Goal: Navigation & Orientation: Find specific page/section

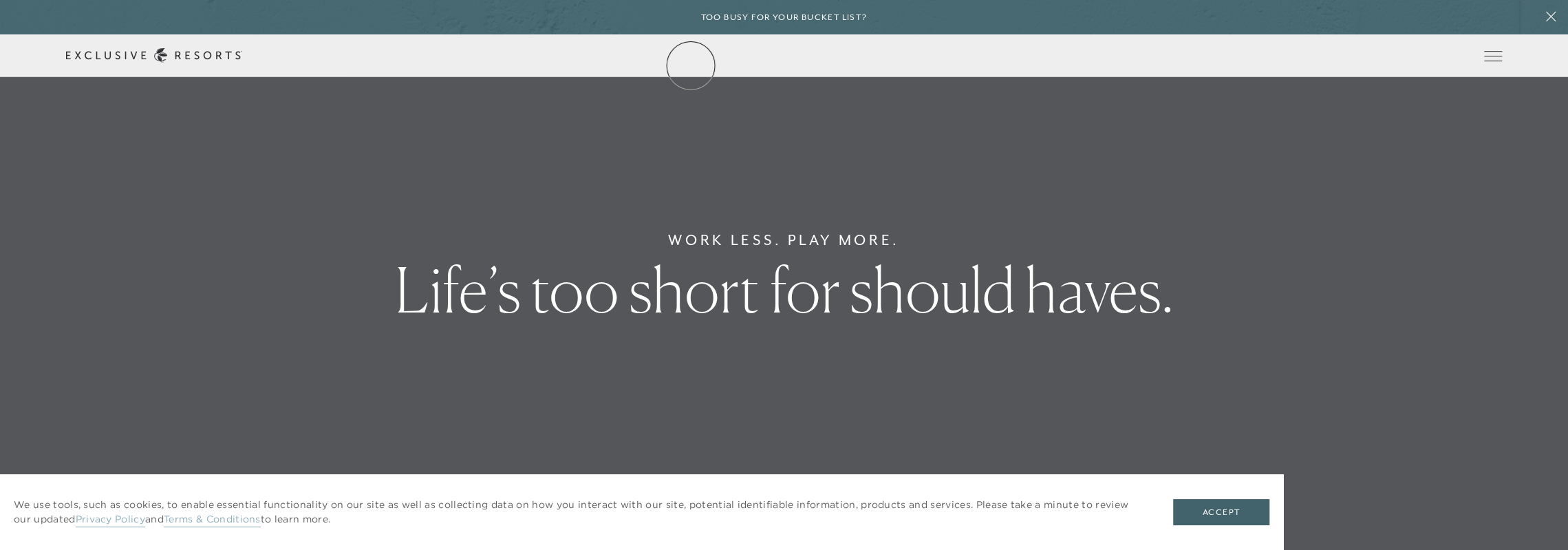
click at [691, 64] on div "Schedule a Meeting Get Started Visit home page Member Login Schedule a Meeting …" at bounding box center [784, 56] width 1568 height 43
click at [0, 0] on link "The Collection" at bounding box center [0, 0] width 0 height 0
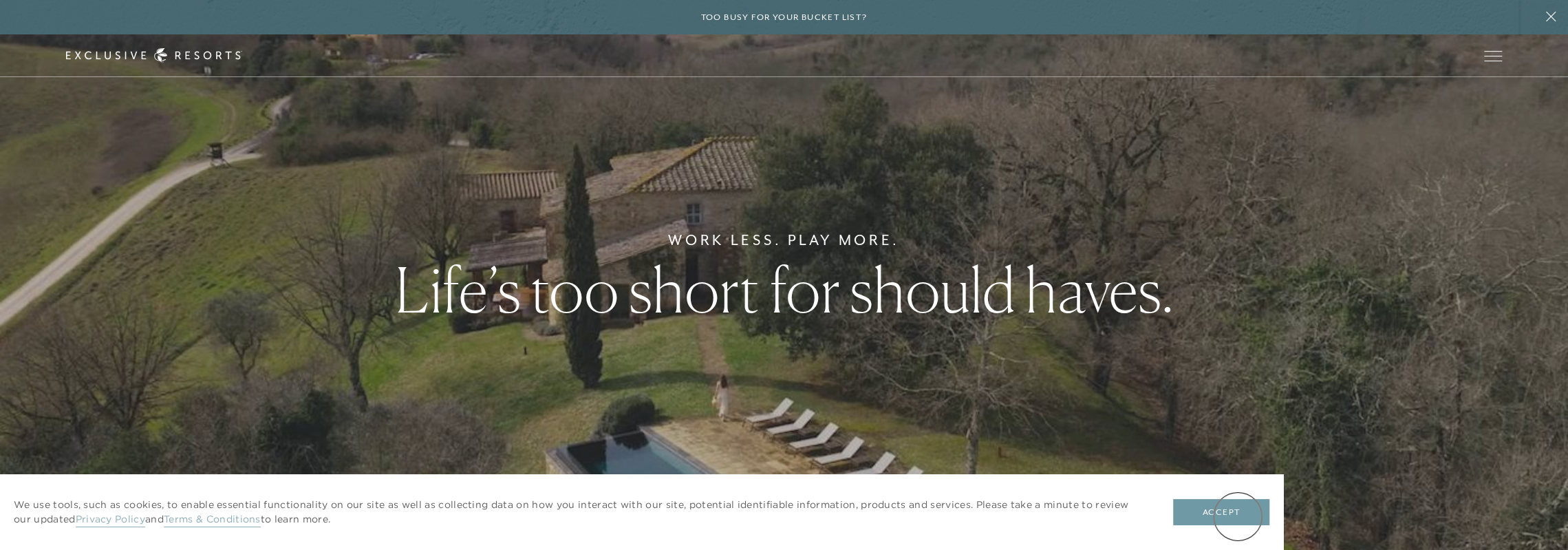
click at [1237, 516] on button "Accept" at bounding box center [1221, 512] width 96 height 26
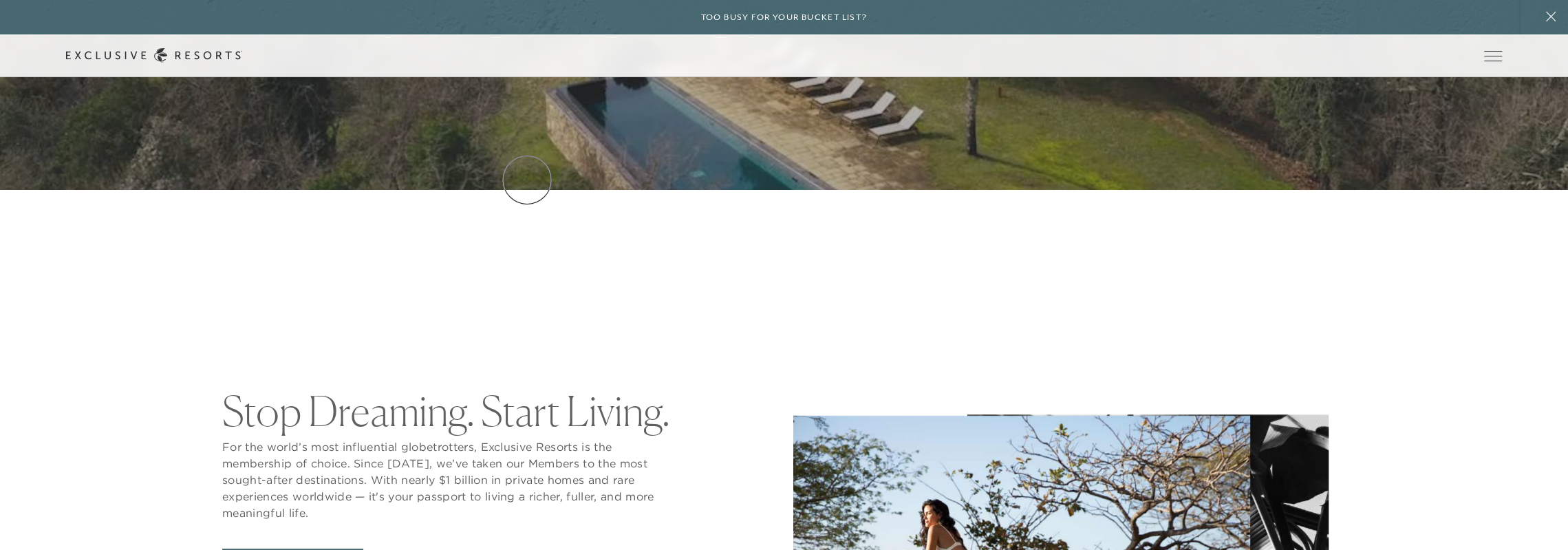
scroll to position [481, 0]
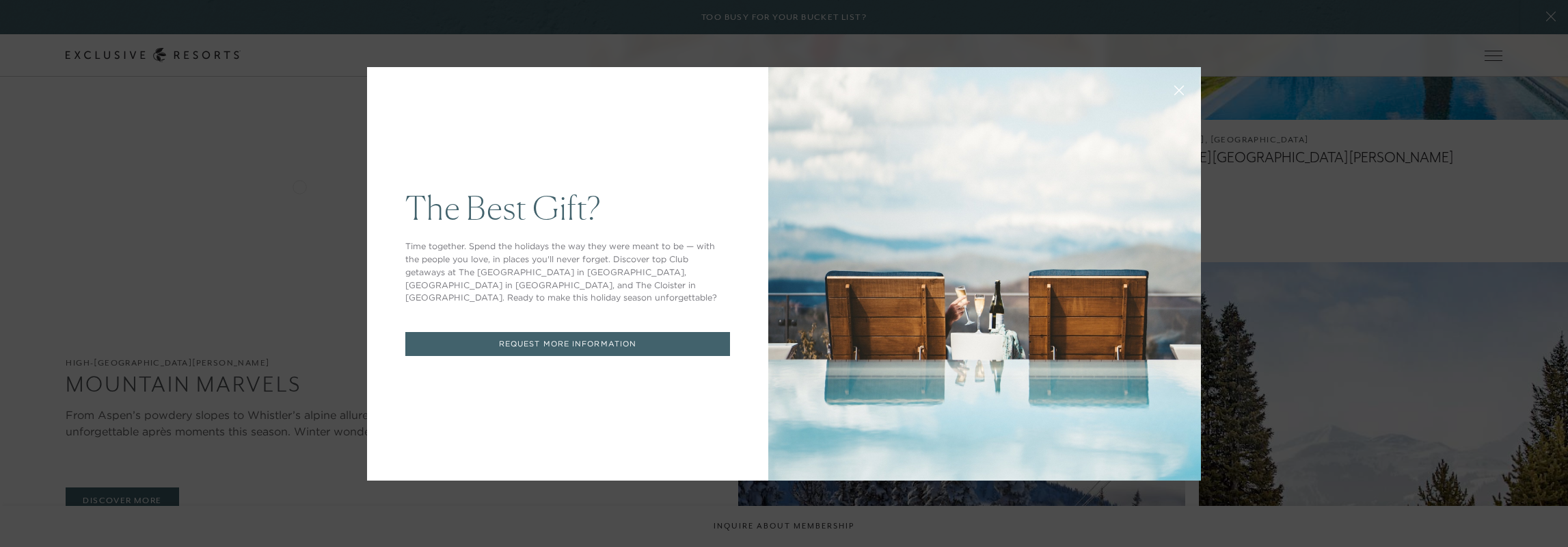
click at [1176, 88] on icon at bounding box center [1179, 90] width 9 height 9
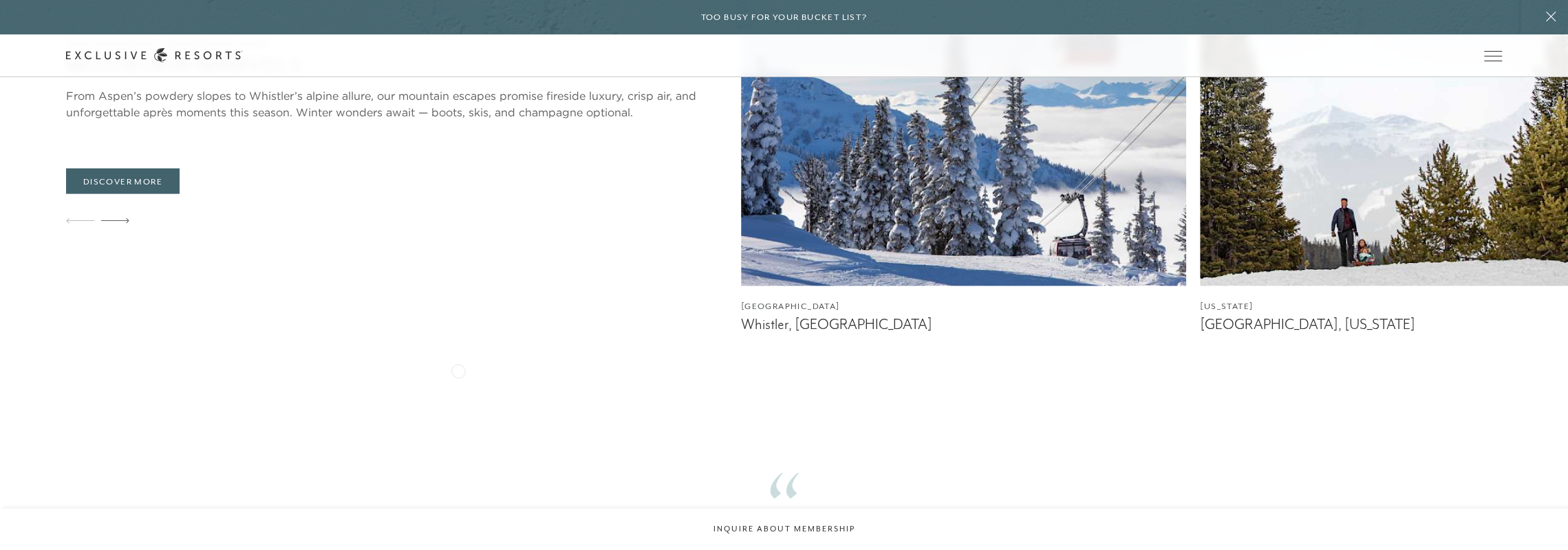
scroll to position [2545, 0]
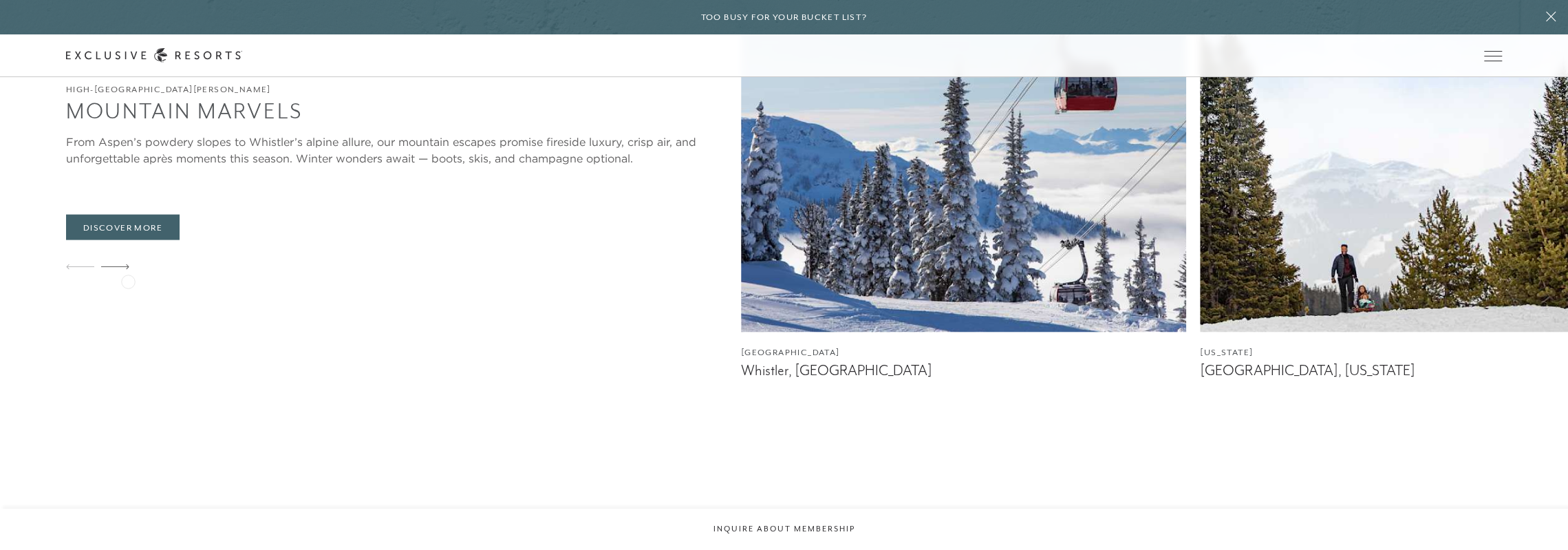
click at [128, 280] on div at bounding box center [115, 268] width 28 height 33
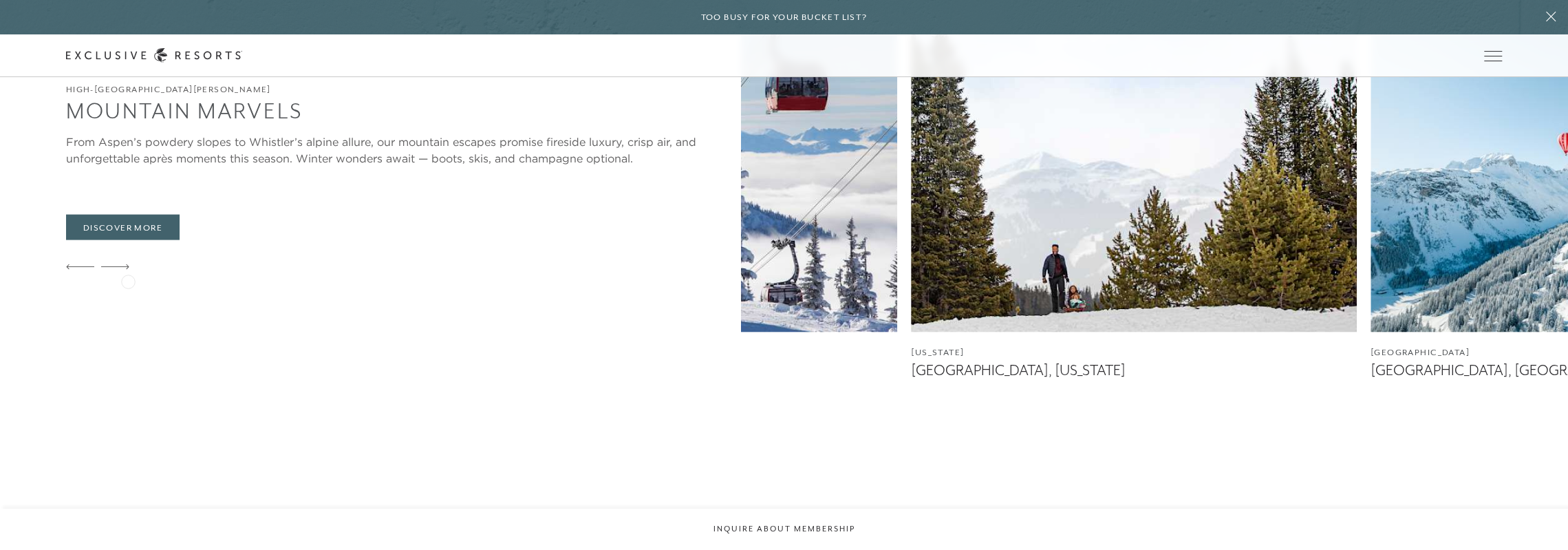
click at [128, 280] on div at bounding box center [115, 268] width 28 height 33
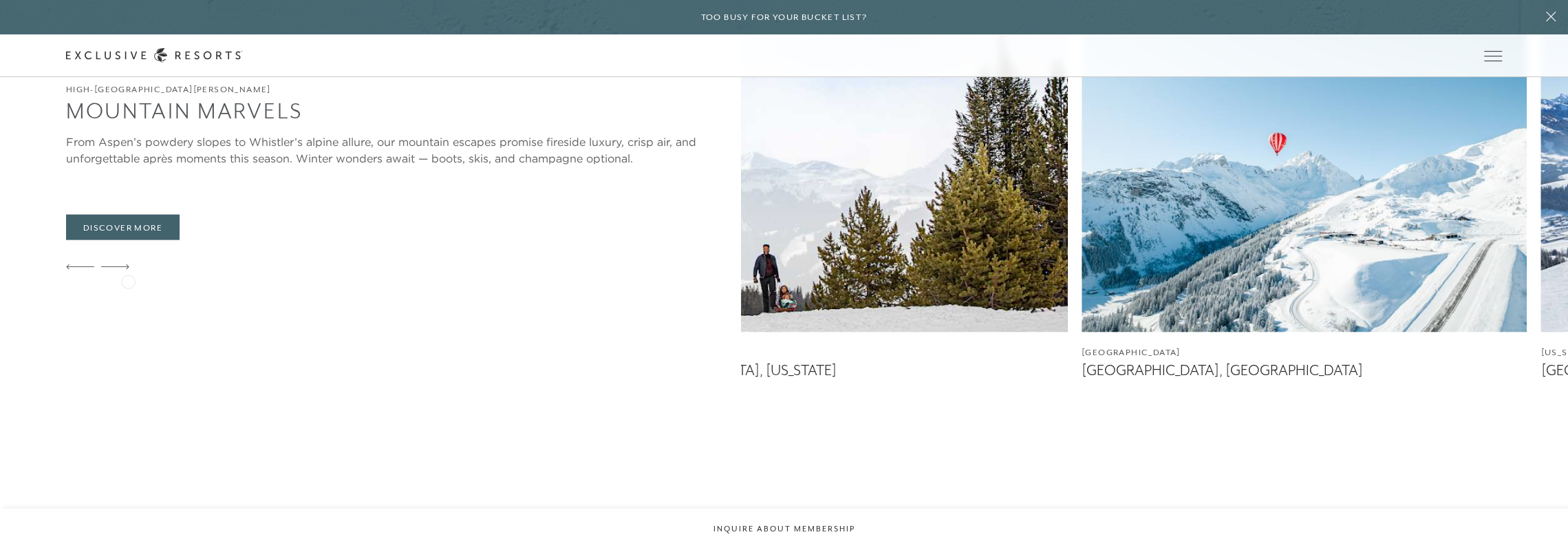
click at [128, 280] on div at bounding box center [115, 268] width 28 height 33
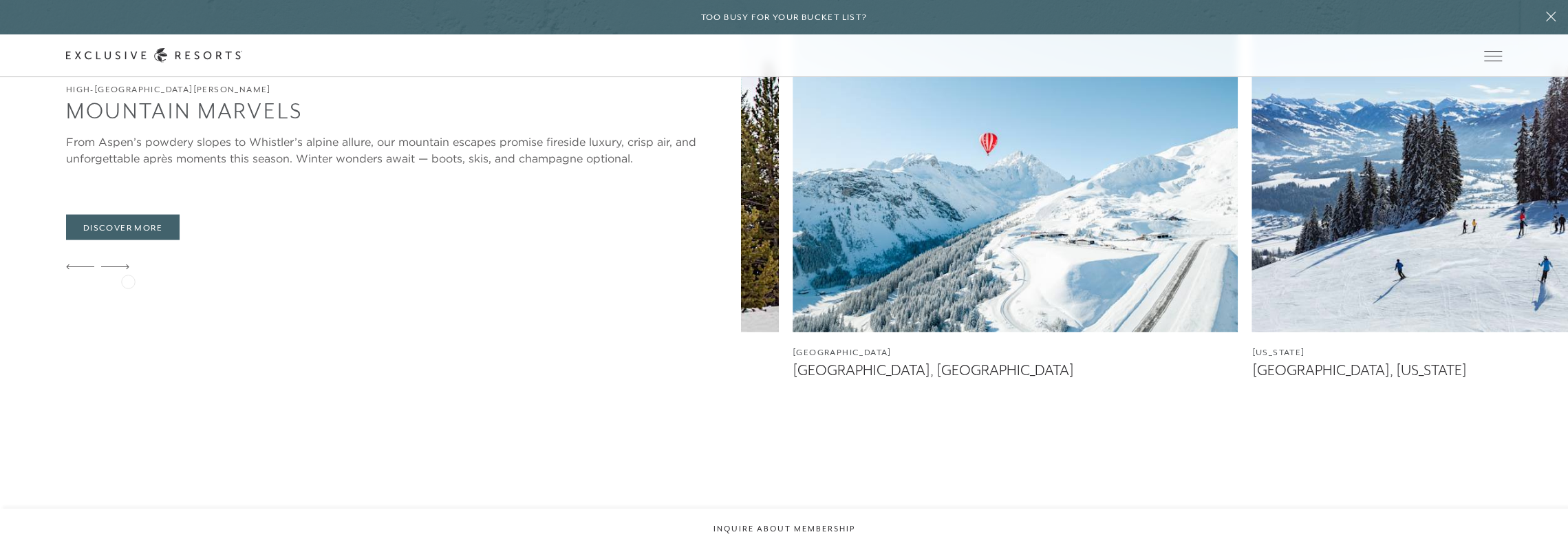
click at [128, 280] on div at bounding box center [115, 268] width 28 height 33
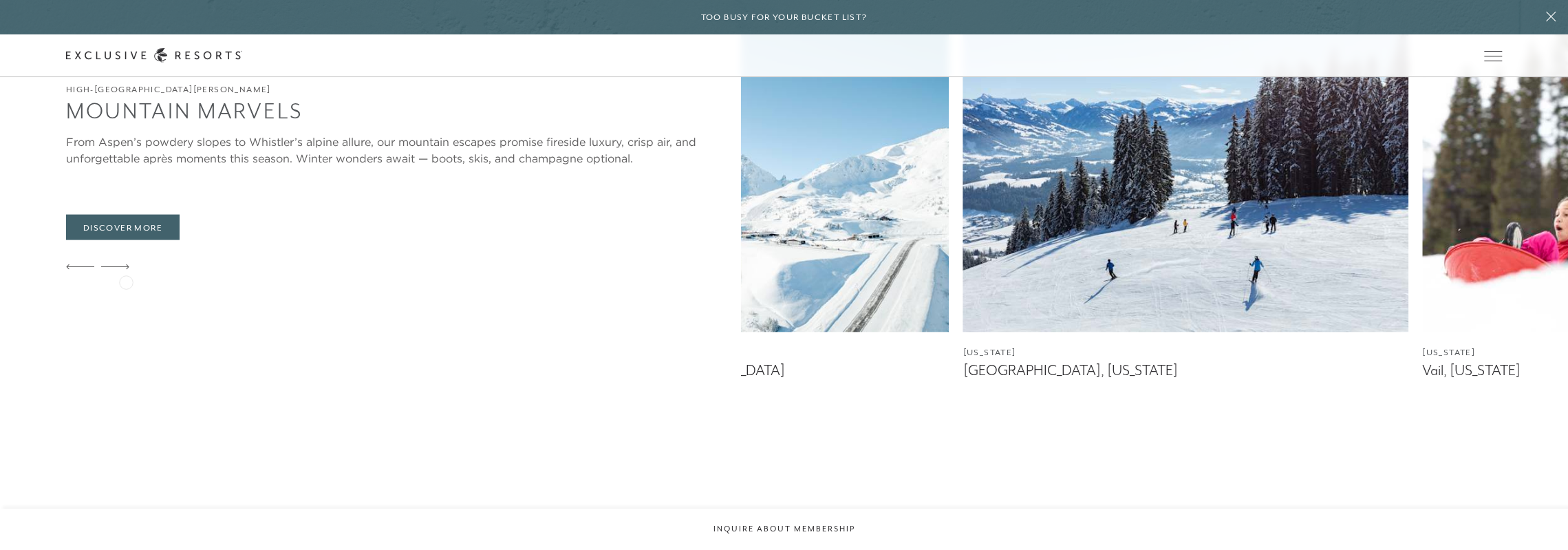
click at [126, 281] on div at bounding box center [115, 268] width 28 height 33
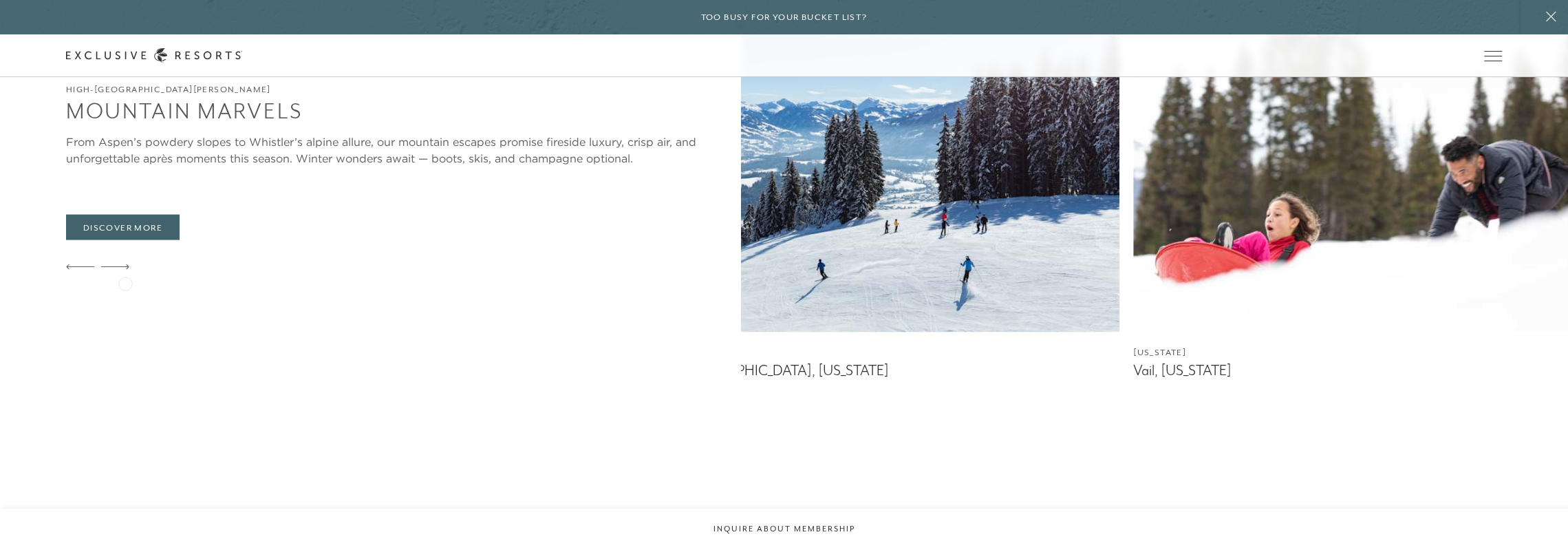
click at [125, 270] on icon at bounding box center [115, 267] width 28 height 6
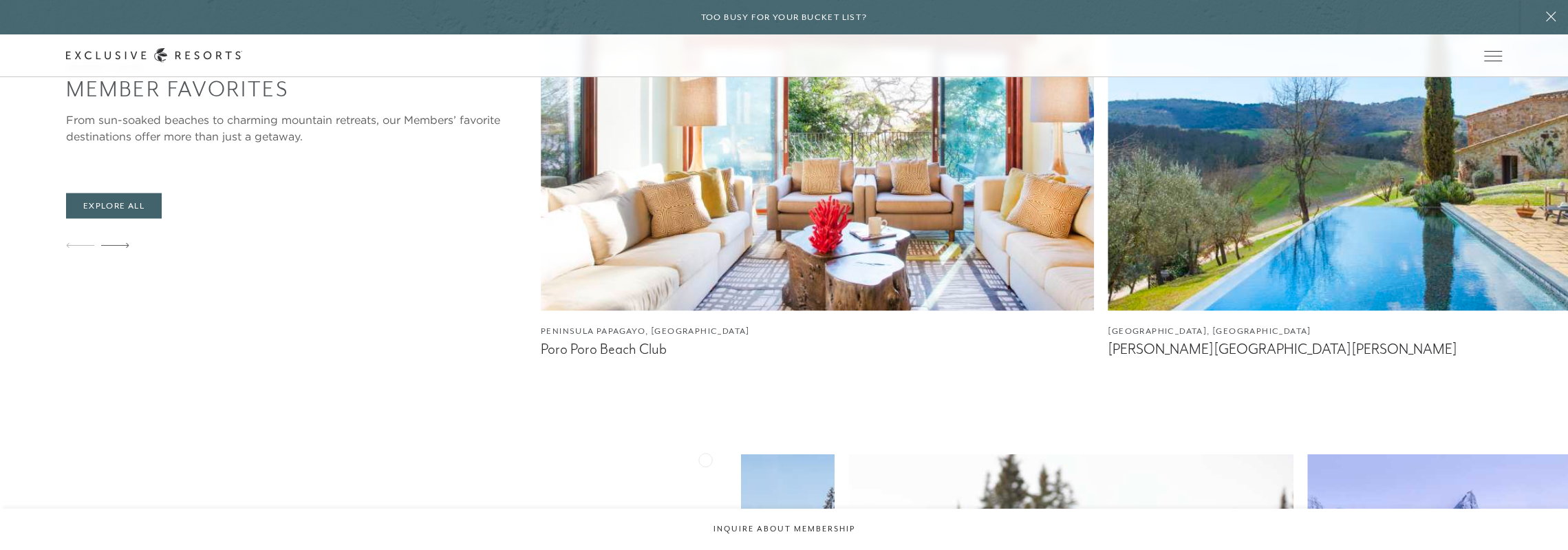
scroll to position [1926, 0]
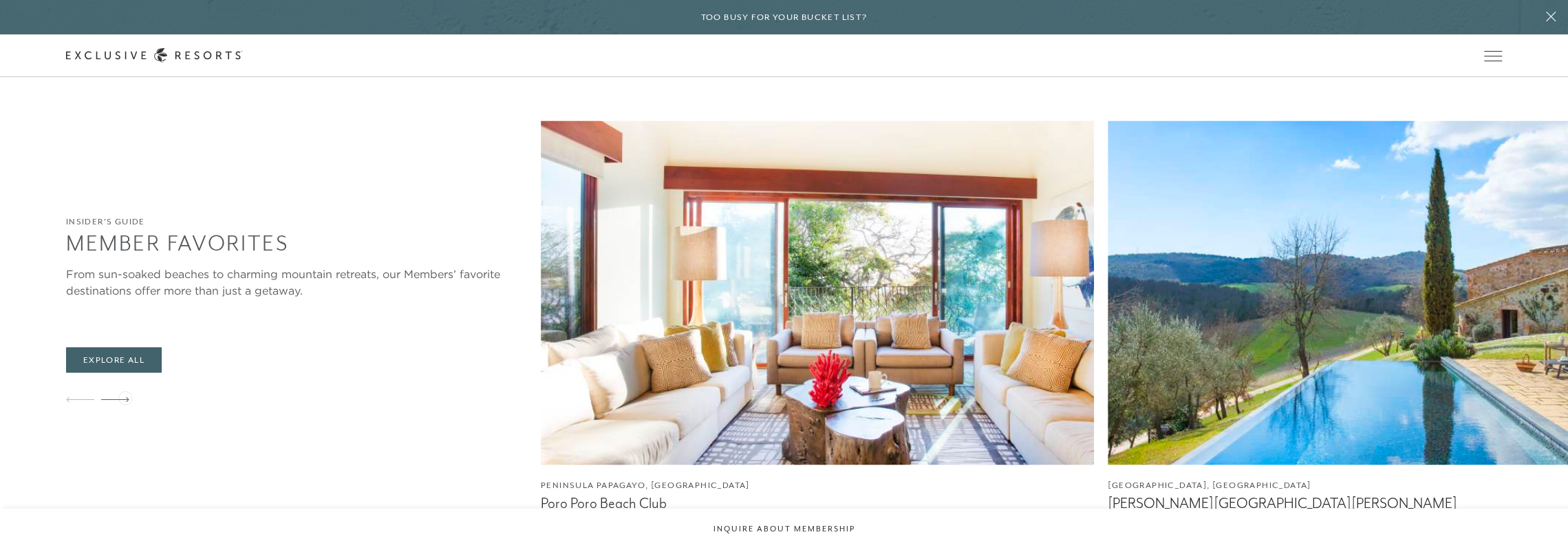
click at [125, 396] on div at bounding box center [115, 400] width 28 height 33
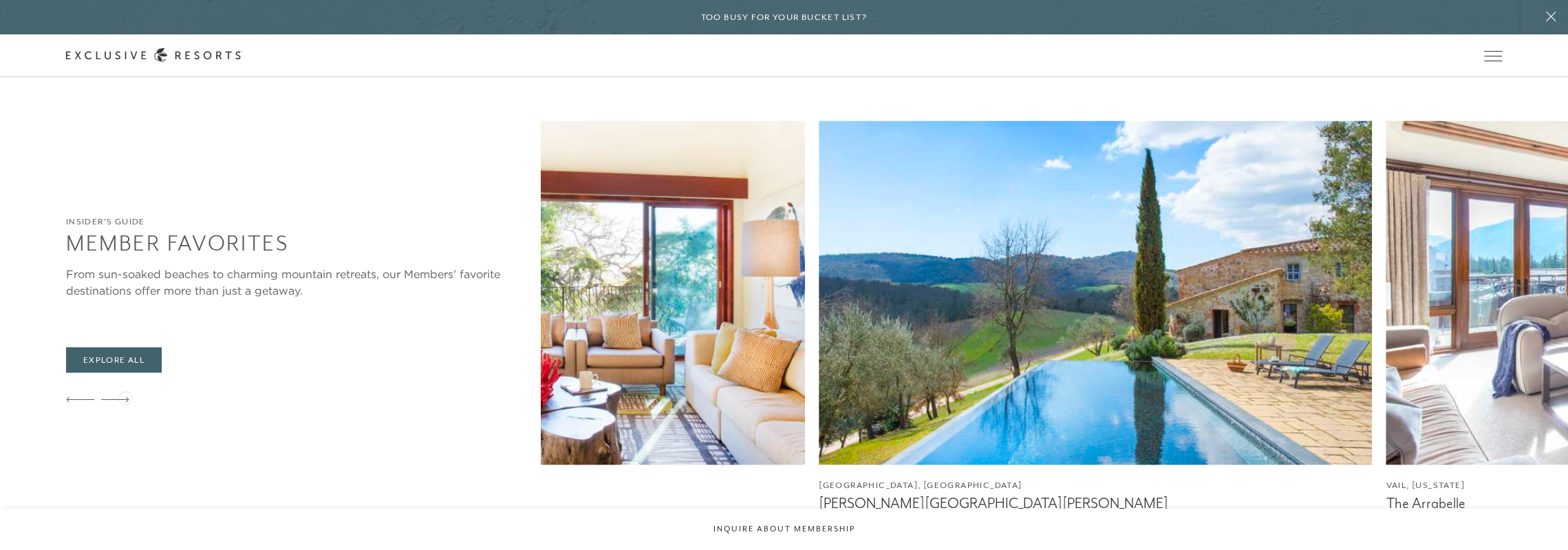
click at [125, 396] on div at bounding box center [115, 400] width 28 height 33
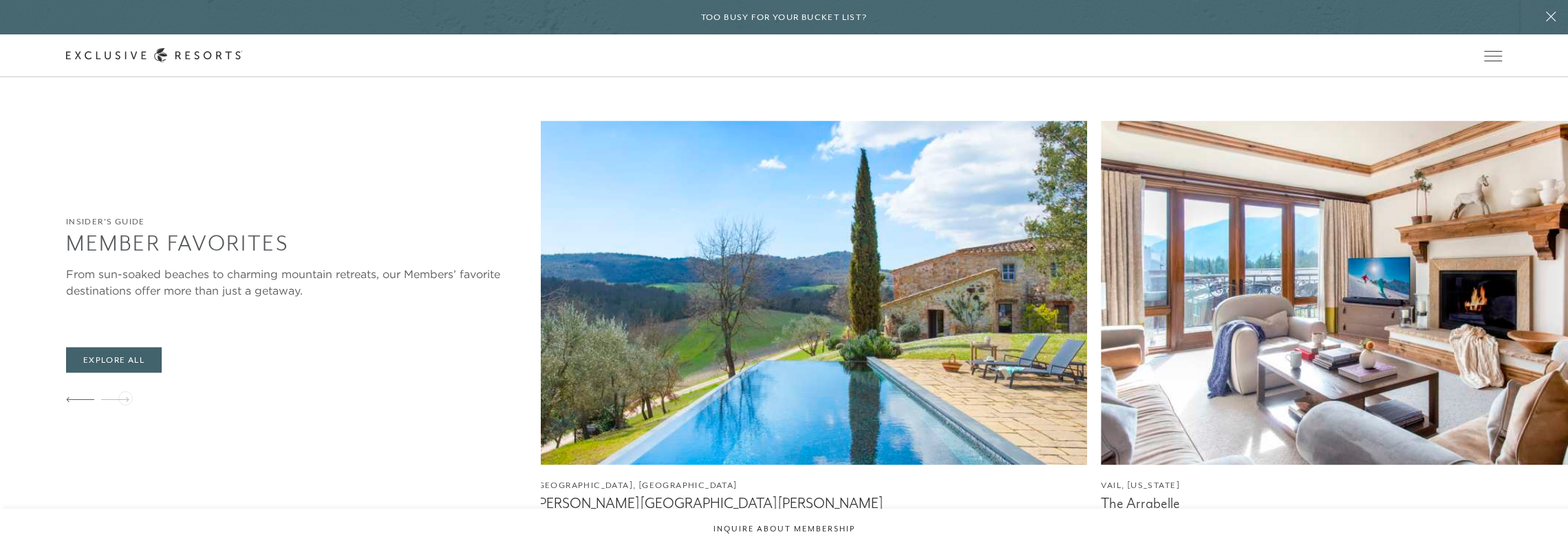
click at [125, 396] on div at bounding box center [115, 400] width 28 height 33
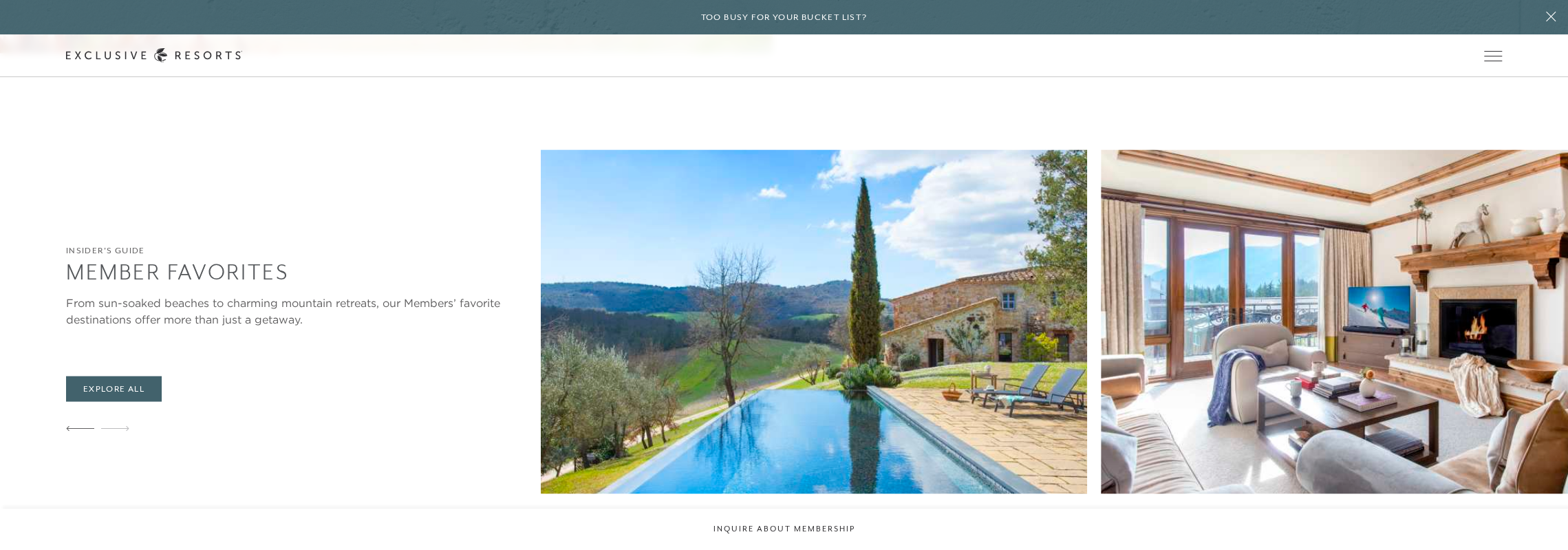
scroll to position [1857, 0]
